Goal: Navigation & Orientation: Find specific page/section

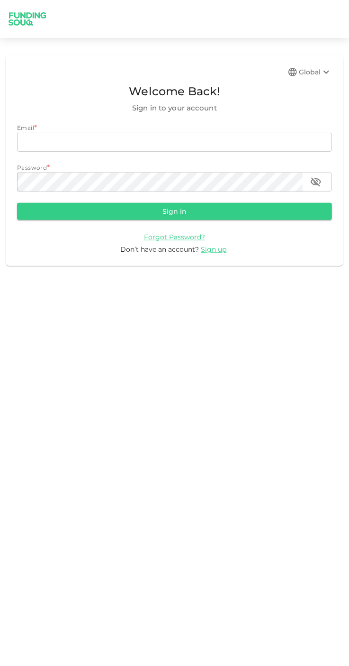
click at [41, 147] on input "email" at bounding box center [174, 142] width 315 height 19
type input "[EMAIL_ADDRESS][DOMAIN_NAME]"
click at [17, 203] on button "Sign in" at bounding box center [174, 211] width 315 height 17
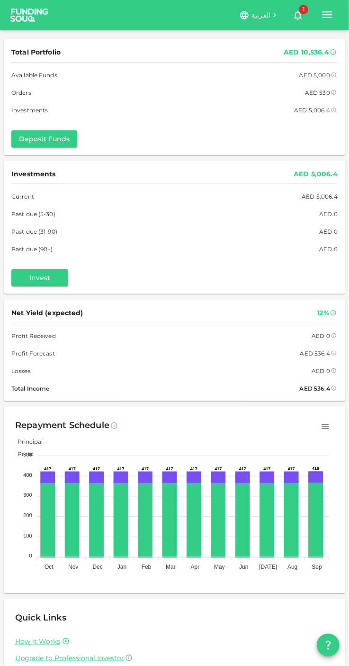
click at [331, 14] on icon "button" at bounding box center [327, 14] width 13 height 13
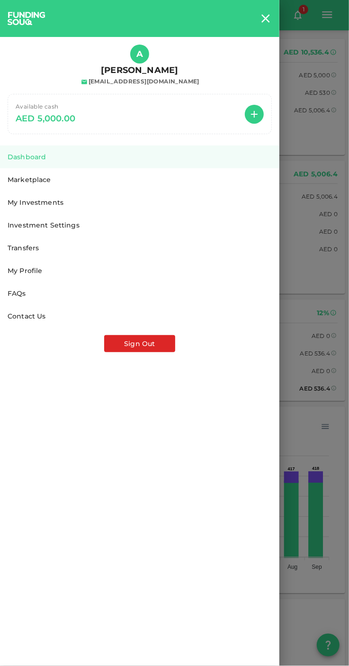
click at [29, 172] on link "Marketplace" at bounding box center [140, 179] width 280 height 23
